Goal: Task Accomplishment & Management: Use online tool/utility

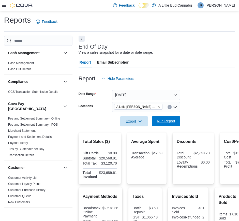
click at [169, 118] on span "Run Report" at bounding box center [166, 121] width 22 height 10
click at [82, 36] on button "Next" at bounding box center [81, 39] width 6 height 6
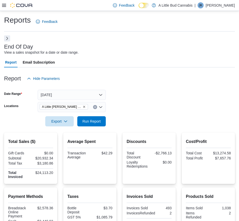
click at [8, 37] on button "Next" at bounding box center [7, 38] width 6 height 6
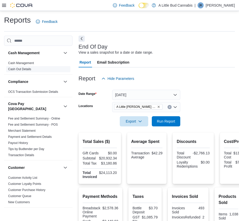
click at [28, 70] on link "Cash Out Details" at bounding box center [19, 69] width 23 height 4
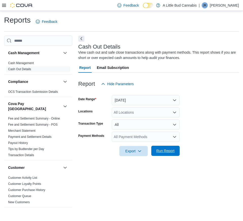
click at [158, 148] on span "Run Report" at bounding box center [166, 150] width 22 height 10
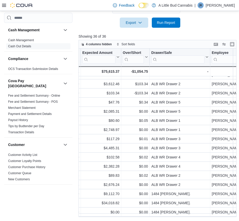
scroll to position [192, 140]
